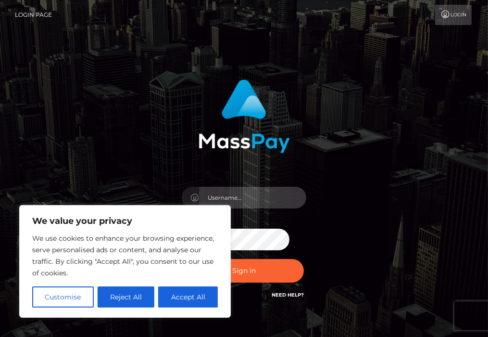
type input "aluasupport"
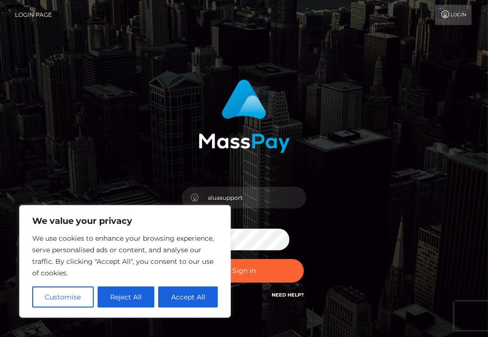
click at [412, 208] on div "aluasupport Sign in" at bounding box center [244, 194] width 462 height 245
click at [371, 206] on div "aluasupport Sign in" at bounding box center [244, 194] width 462 height 245
click at [182, 305] on button "Accept All" at bounding box center [188, 296] width 60 height 21
checkbox input "true"
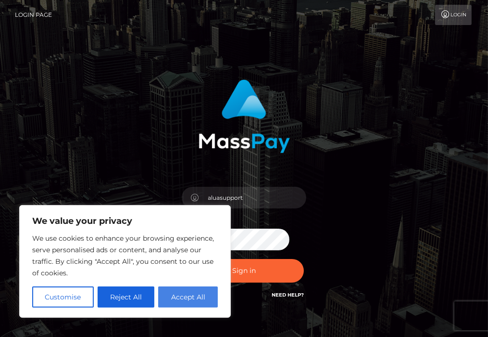
checkbox input "true"
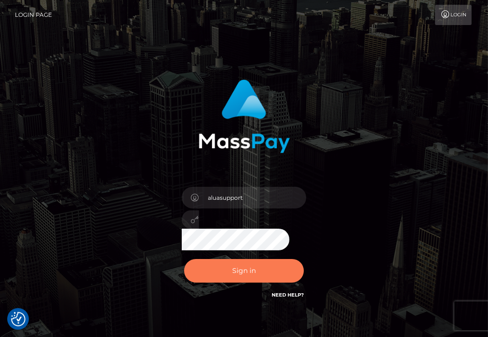
click at [233, 262] on button "Sign in" at bounding box center [244, 271] width 120 height 24
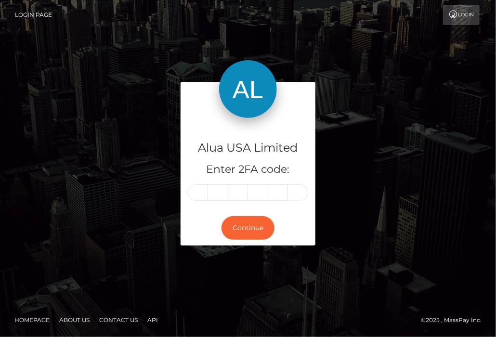
click at [199, 192] on input "text" at bounding box center [198, 192] width 20 height 16
type input "0"
type input "3"
type input "4"
type input "8"
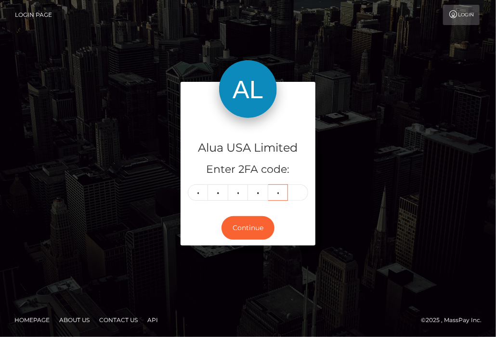
type input "9"
type input "4"
click at [238, 222] on button "Continue" at bounding box center [247, 228] width 53 height 24
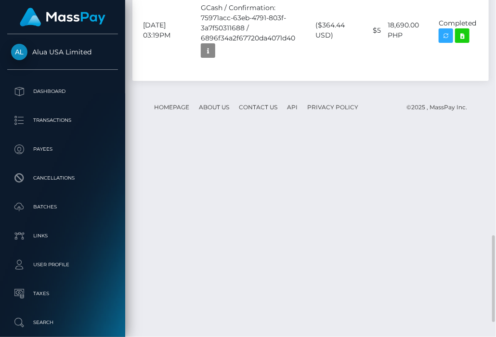
scroll to position [971, 0]
